Goal: Information Seeking & Learning: Learn about a topic

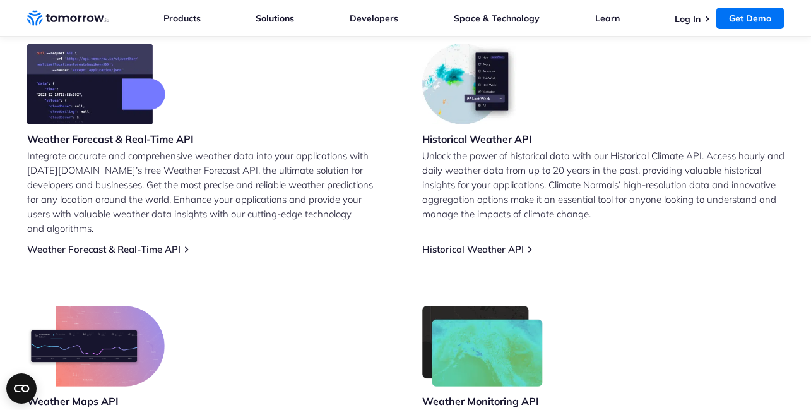
scroll to position [527, 0]
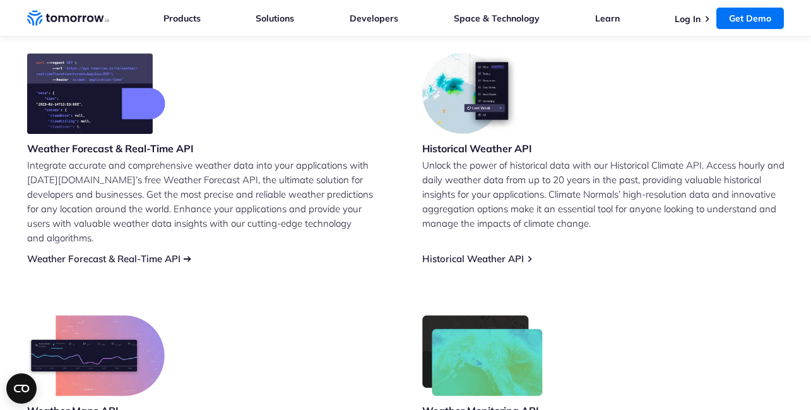
click at [135, 253] on link "Weather Forecast & Real-Time API" at bounding box center [103, 259] width 153 height 12
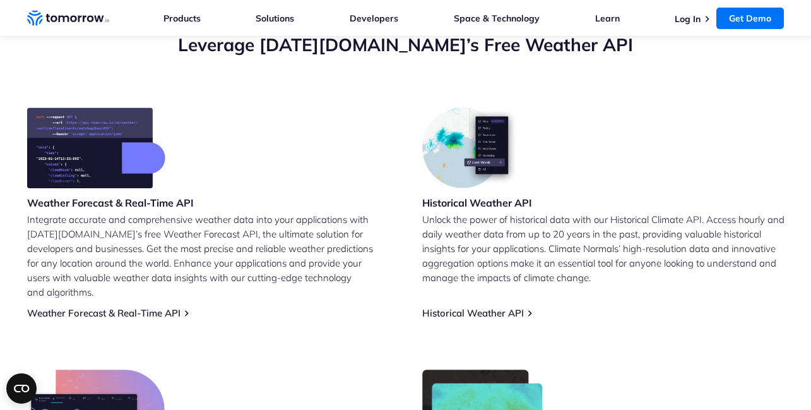
scroll to position [475, 0]
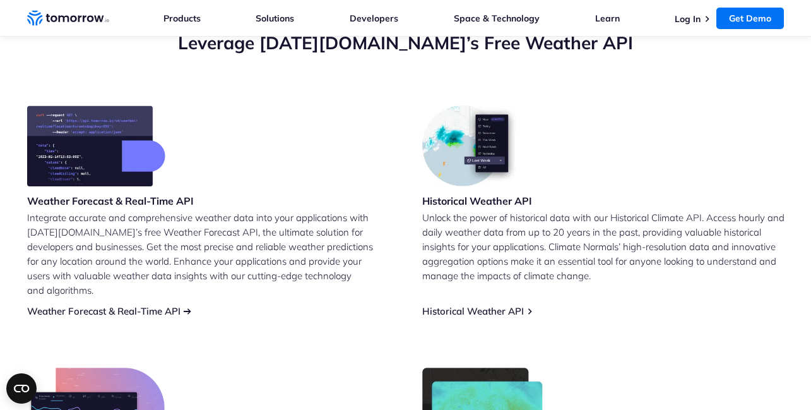
click at [155, 305] on link "Weather Forecast & Real-Time API" at bounding box center [103, 311] width 153 height 12
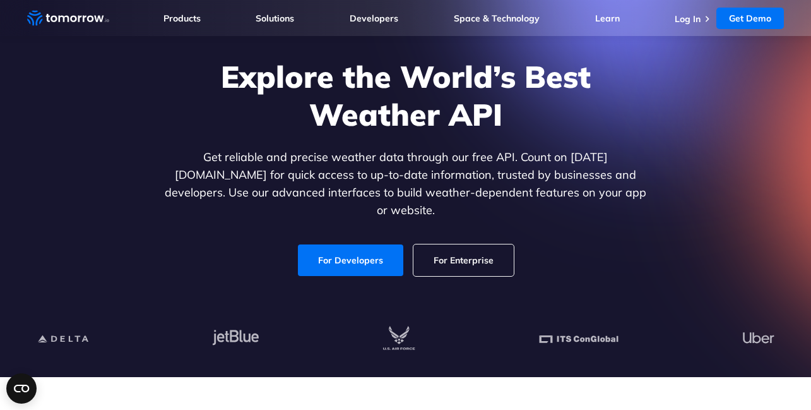
scroll to position [71, 0]
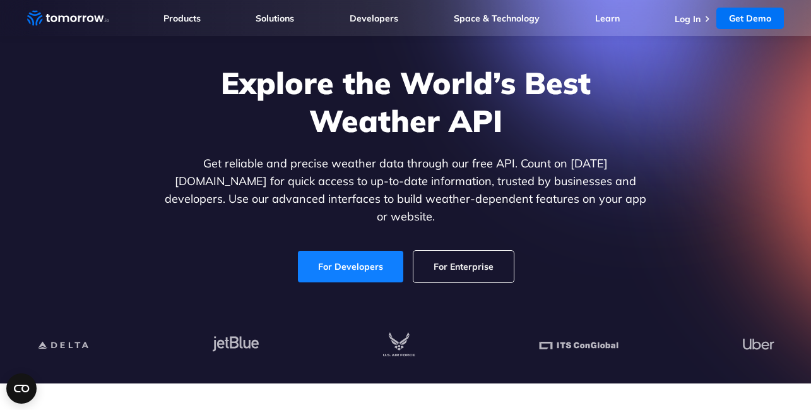
click at [363, 263] on link "For Developers" at bounding box center [350, 267] width 105 height 32
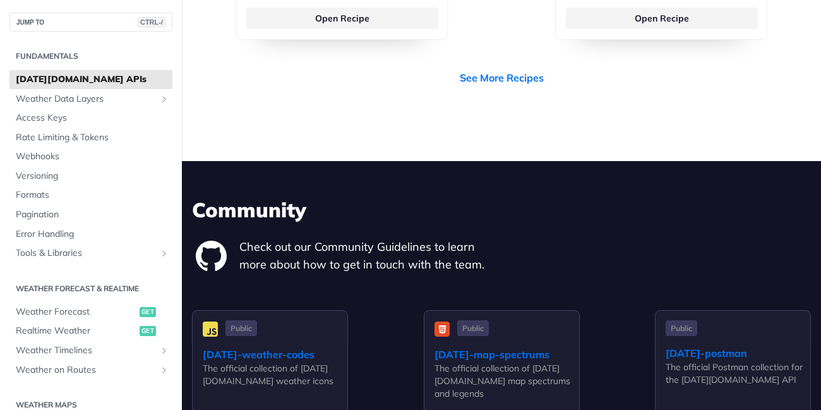
scroll to position [3774, 0]
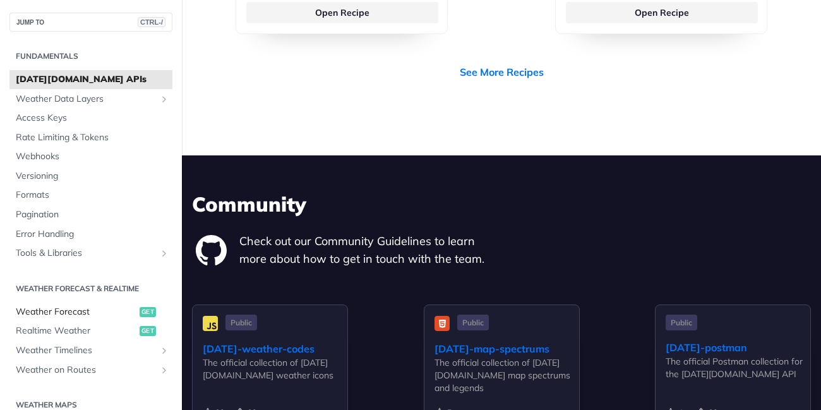
click at [73, 311] on span "Weather Forecast" at bounding box center [76, 312] width 121 height 13
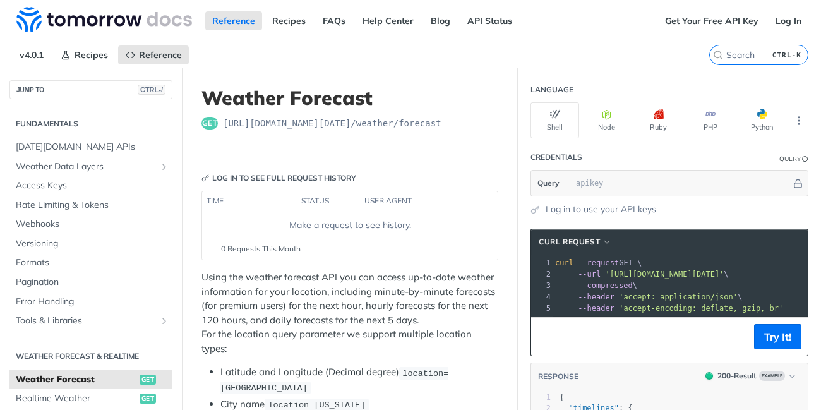
click at [467, 116] on header "Weather Forecast get https://api.tomorrow.io/v4 /weather/forecast" at bounding box center [349, 119] width 297 height 64
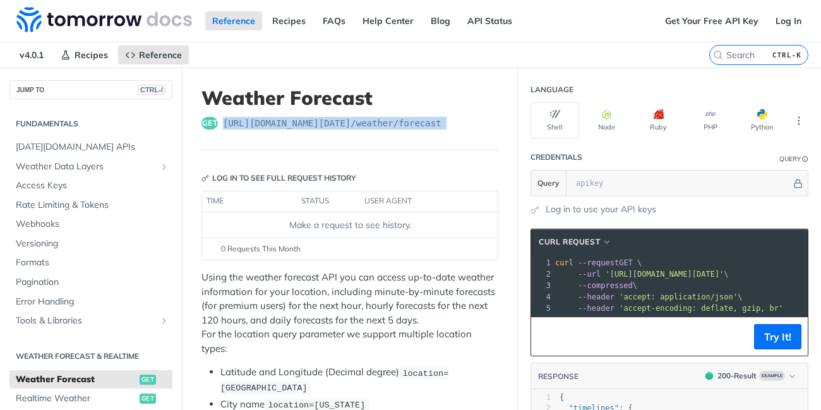
click at [467, 116] on header "Weather Forecast get https://api.tomorrow.io/v4 /weather/forecast" at bounding box center [349, 119] width 297 height 64
copy article "https://api.tomorrow.io/v4 /weather/forecast"
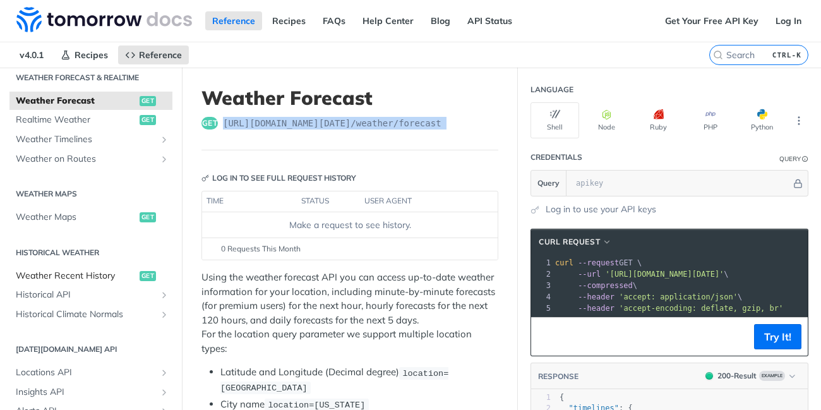
scroll to position [272, 0]
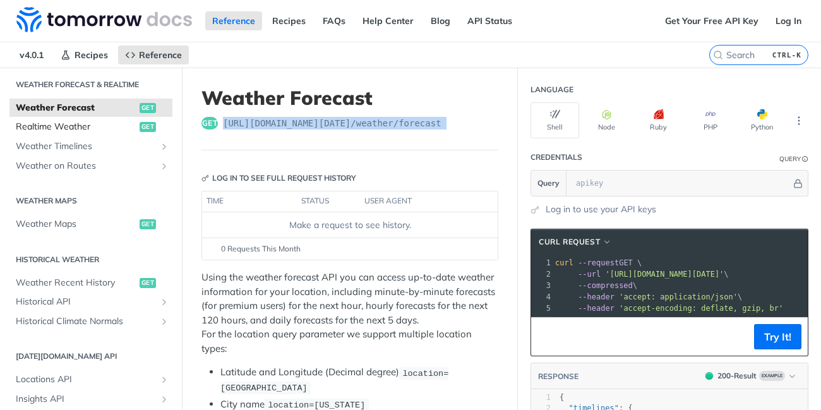
click at [74, 130] on span "Realtime Weather" at bounding box center [76, 127] width 121 height 13
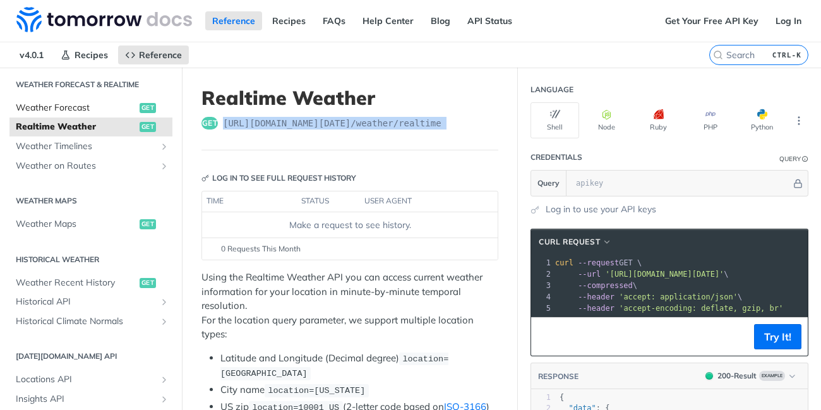
click at [40, 106] on span "Weather Forecast" at bounding box center [76, 108] width 121 height 13
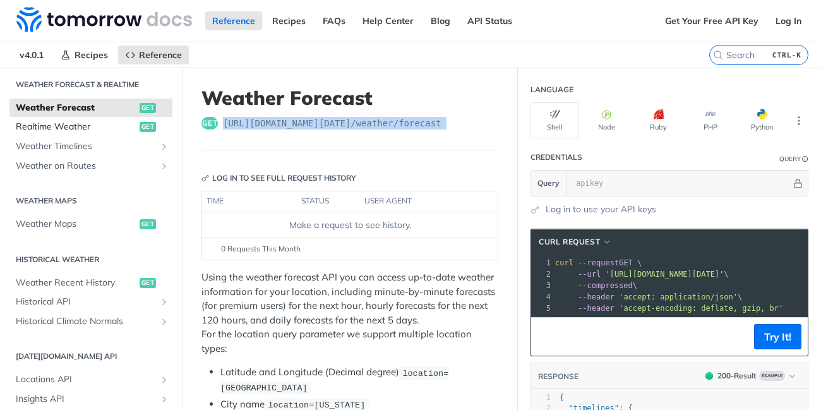
click at [62, 127] on span "Realtime Weather" at bounding box center [76, 127] width 121 height 13
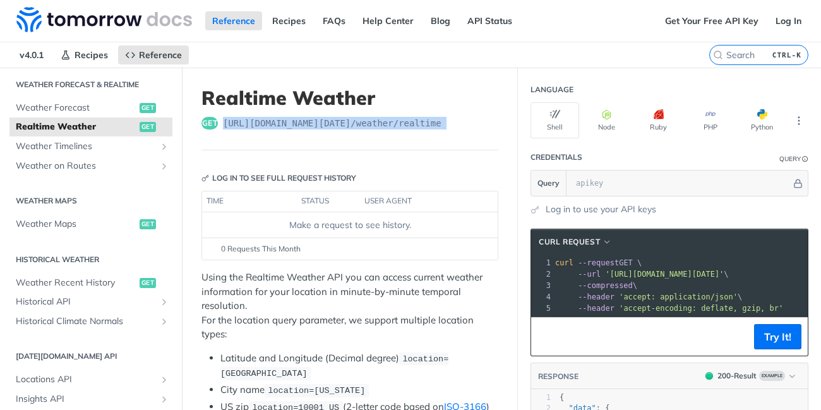
click at [469, 124] on div "get https://api.tomorrow.io/v4 /weather/realtime" at bounding box center [349, 123] width 297 height 13
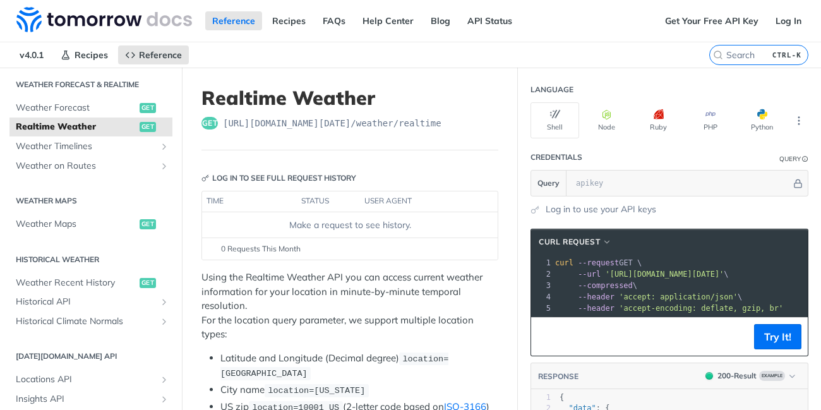
click at [381, 119] on span "https://api.tomorrow.io/v4 /weather/realtime" at bounding box center [332, 123] width 218 height 13
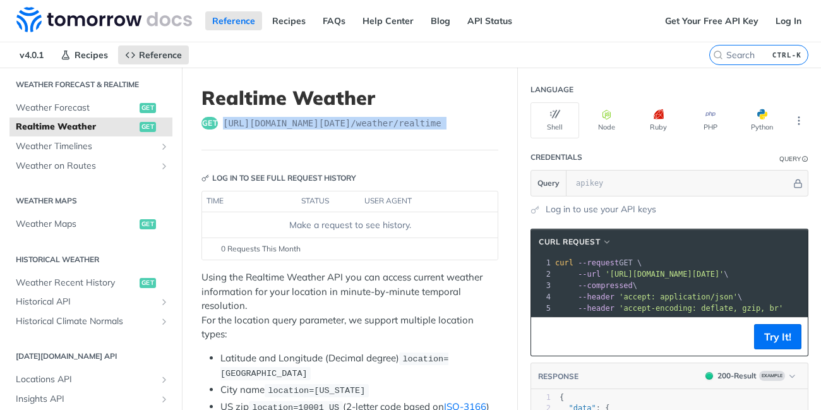
click at [381, 119] on span "https://api.tomorrow.io/v4 /weather/realtime" at bounding box center [332, 123] width 218 height 13
copy article "https://api.tomorrow.io/v4 /weather/realtime"
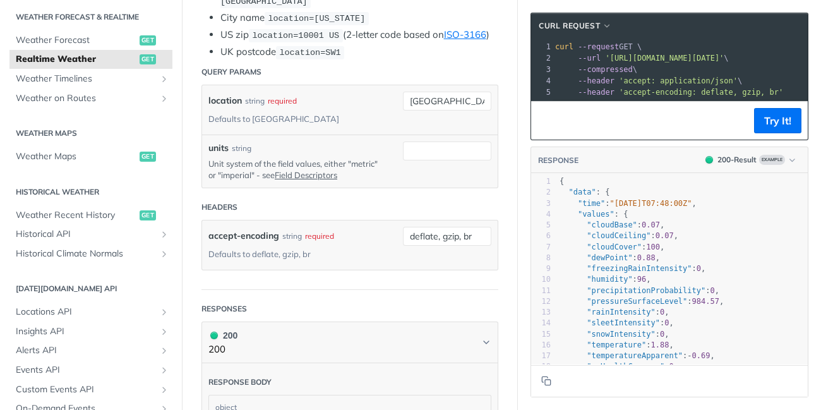
scroll to position [374, 0]
